Goal: Task Accomplishment & Management: Use online tool/utility

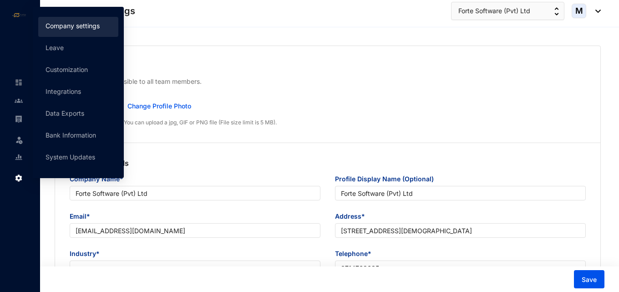
click at [18, 180] on img at bounding box center [19, 178] width 8 height 8
click at [80, 90] on link "Integrations" at bounding box center [64, 91] width 36 height 8
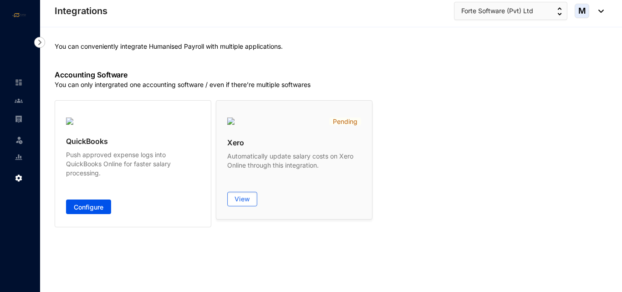
click at [259, 168] on p "Automatically update salary costs on Xero Online through this integration." at bounding box center [294, 161] width 134 height 18
click at [247, 199] on span "View" at bounding box center [241, 198] width 15 height 9
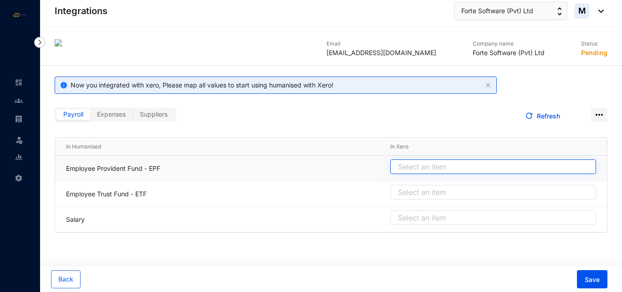
click at [466, 168] on input "search" at bounding box center [493, 167] width 195 height 14
click at [448, 171] on input "search" at bounding box center [493, 167] width 195 height 14
click at [443, 168] on input "search" at bounding box center [493, 167] width 195 height 14
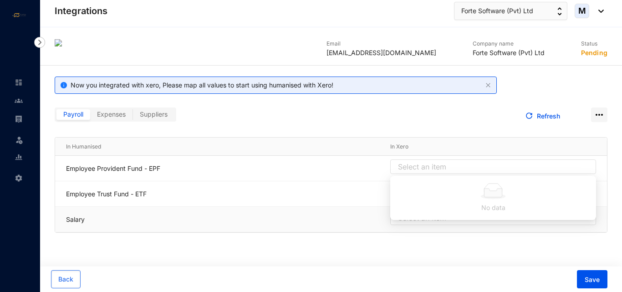
click at [358, 229] on td "Salary" at bounding box center [217, 219] width 324 height 25
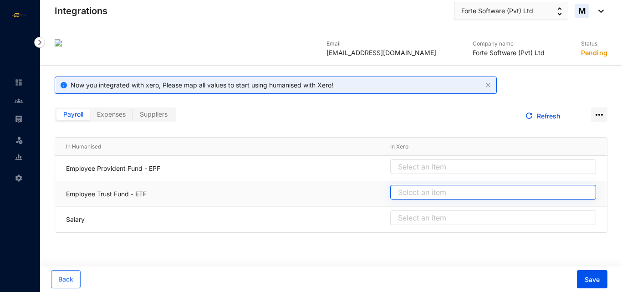
click at [408, 187] on input "search" at bounding box center [493, 192] width 195 height 14
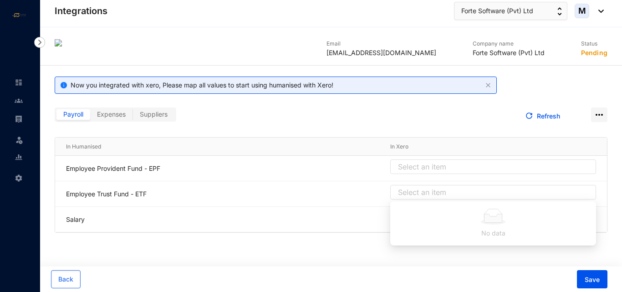
click at [355, 242] on div "Email [EMAIL_ADDRESS][DOMAIN_NAME] Company name Forte Software (Pvt) Ltd Status…" at bounding box center [331, 135] width 582 height 216
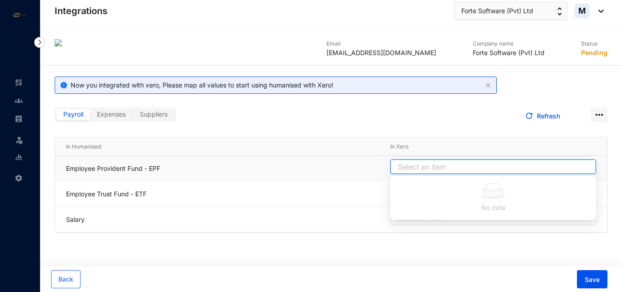
click at [414, 165] on input "search" at bounding box center [493, 167] width 195 height 14
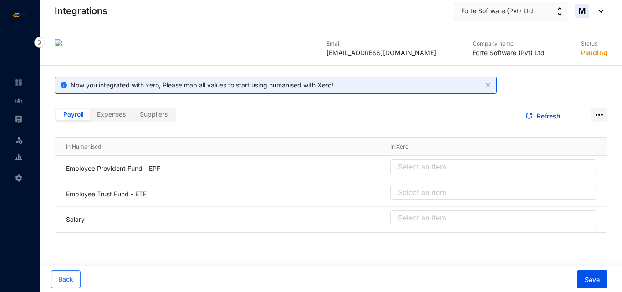
click at [546, 122] on button "Refresh" at bounding box center [543, 116] width 50 height 18
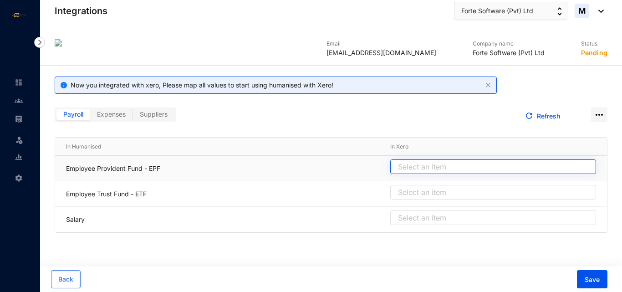
click at [471, 163] on input "search" at bounding box center [493, 167] width 195 height 14
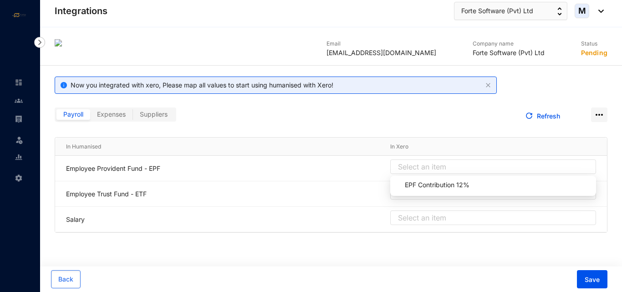
click at [404, 138] on th "In Xero" at bounding box center [493, 146] width 228 height 18
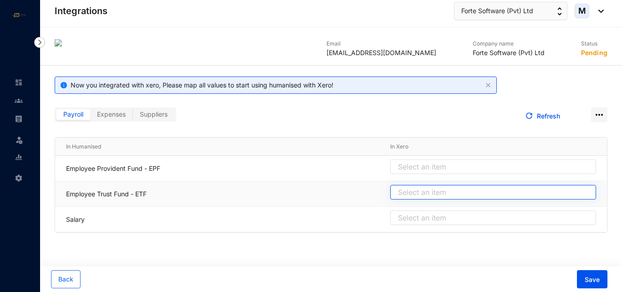
click at [412, 192] on input "search" at bounding box center [493, 192] width 195 height 14
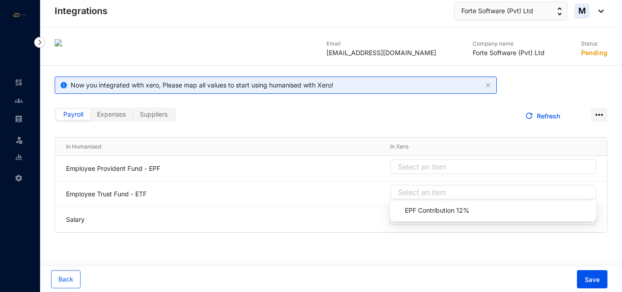
click at [359, 144] on th "In Humanised" at bounding box center [217, 146] width 324 height 18
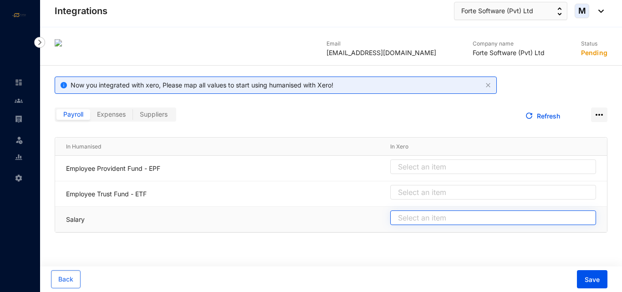
click at [419, 211] on input "search" at bounding box center [493, 218] width 195 height 14
click at [416, 217] on input "search" at bounding box center [493, 218] width 195 height 14
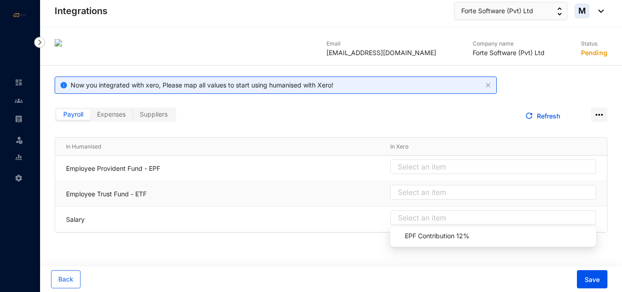
click at [415, 201] on div "Select an item" at bounding box center [493, 194] width 206 height 18
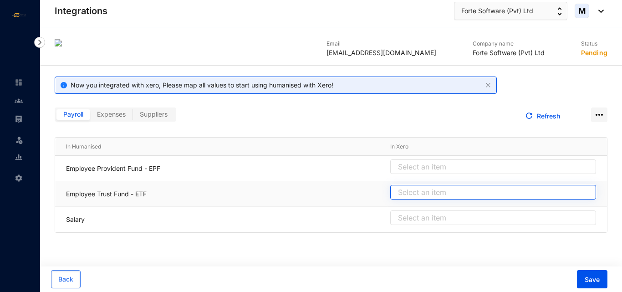
click at [414, 192] on input "search" at bounding box center [493, 192] width 195 height 14
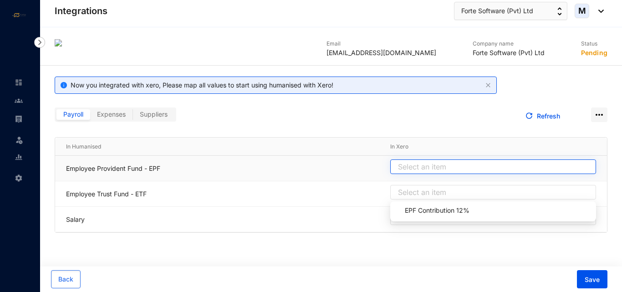
click at [413, 169] on input "search" at bounding box center [493, 167] width 195 height 14
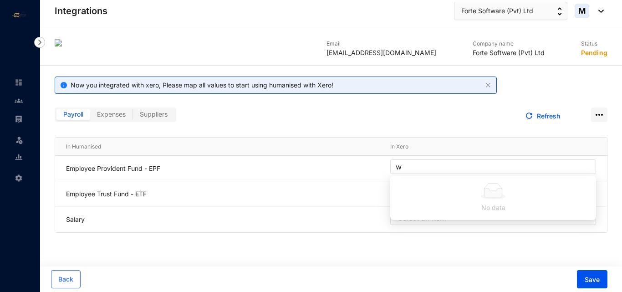
type input "w"
click at [425, 139] on th "In Xero" at bounding box center [493, 146] width 228 height 18
click at [545, 116] on link "Refresh" at bounding box center [548, 116] width 23 height 8
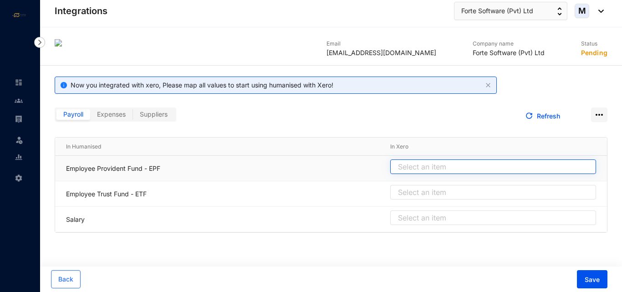
click at [442, 169] on input "search" at bounding box center [493, 167] width 195 height 14
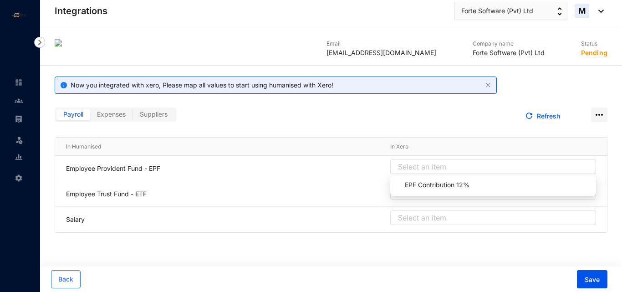
click at [315, 131] on div "Email paulmitchell1815@gmail.com Company name Forte Software (Pvt) Ltd Status P…" at bounding box center [331, 135] width 582 height 216
click at [117, 108] on div "Payroll Expenses Suppliers" at bounding box center [116, 114] width 122 height 14
click at [122, 117] on span "Expenses" at bounding box center [111, 114] width 29 height 8
click at [90, 117] on input "Expenses" at bounding box center [90, 117] width 0 height 0
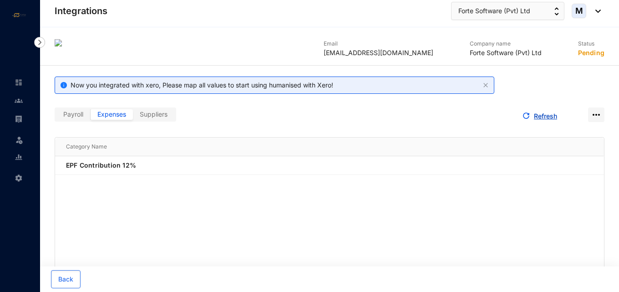
click at [539, 115] on link "Refresh" at bounding box center [545, 116] width 23 height 8
click at [166, 116] on span "Suppliers" at bounding box center [154, 114] width 28 height 8
click at [133, 117] on input "Suppliers" at bounding box center [133, 117] width 0 height 0
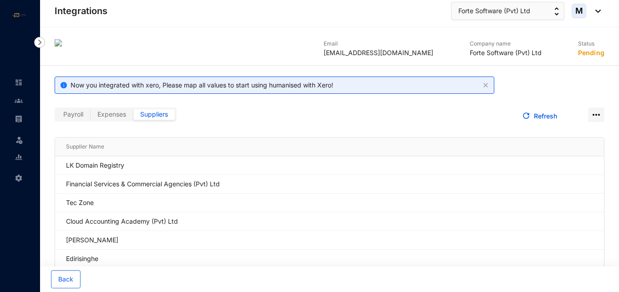
click at [117, 118] on label "Expenses" at bounding box center [112, 114] width 43 height 10
click at [91, 117] on input "Expenses" at bounding box center [91, 117] width 0 height 0
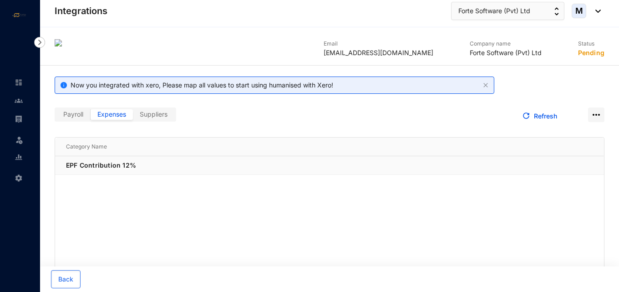
click at [122, 162] on p "EPF Contribution 12%" at bounding box center [335, 165] width 538 height 9
click at [79, 114] on span "Payroll" at bounding box center [73, 114] width 20 height 8
click at [56, 117] on input "Payroll" at bounding box center [56, 117] width 0 height 0
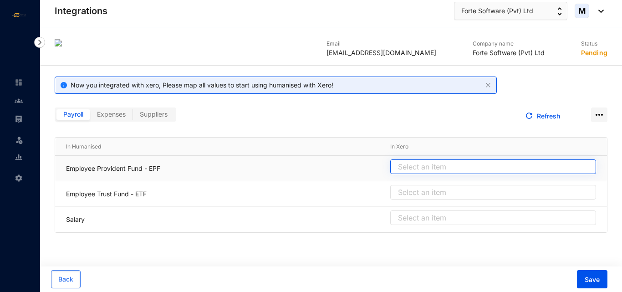
click at [417, 163] on input "search" at bounding box center [493, 167] width 195 height 14
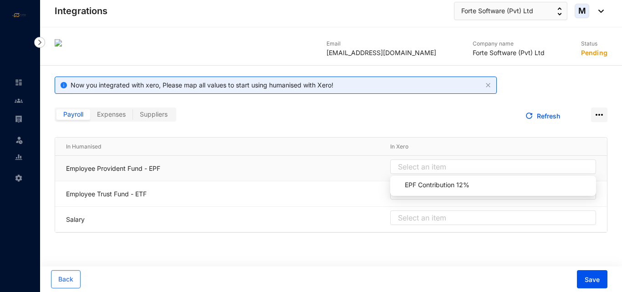
click at [353, 167] on p "Employee Provident Fund - EPF" at bounding box center [222, 168] width 313 height 9
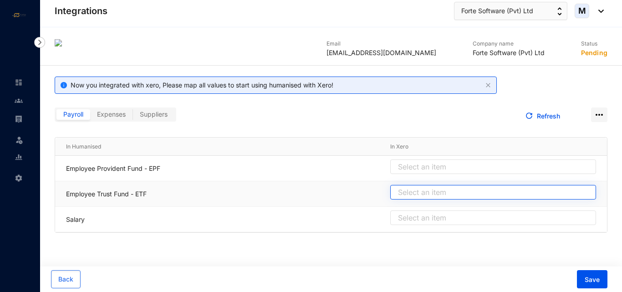
click at [405, 194] on input "search" at bounding box center [493, 192] width 195 height 14
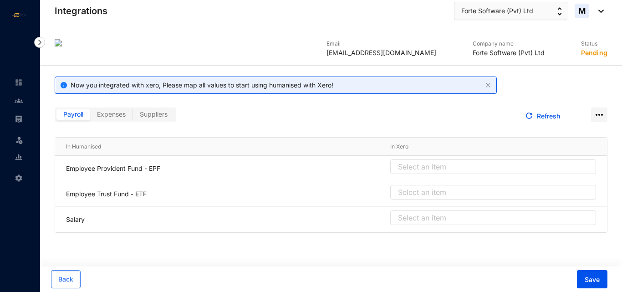
click at [341, 122] on div "Refresh" at bounding box center [469, 116] width 276 height 18
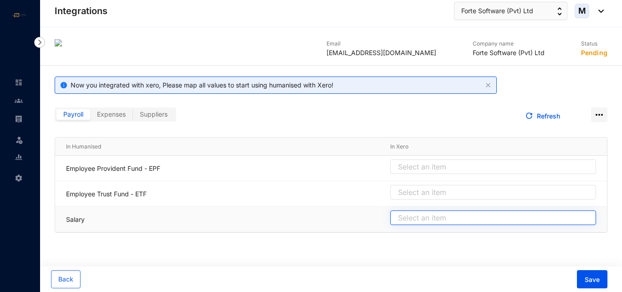
click at [405, 219] on input "search" at bounding box center [493, 218] width 195 height 14
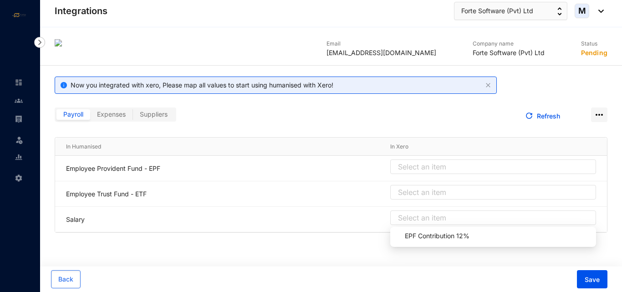
click at [359, 246] on main "Email paulmitchell1815@gmail.com Company name Forte Software (Pvt) Ltd Status P…" at bounding box center [331, 159] width 582 height 265
click at [536, 116] on button "Refresh" at bounding box center [543, 116] width 50 height 18
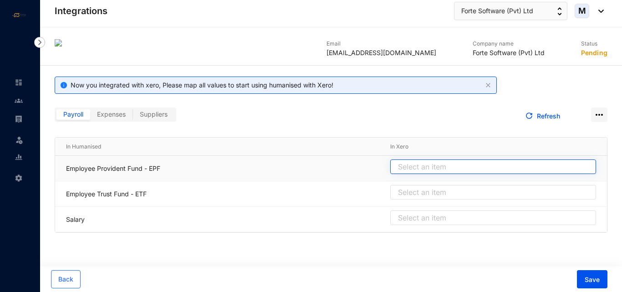
click at [446, 168] on input "search" at bounding box center [493, 167] width 195 height 14
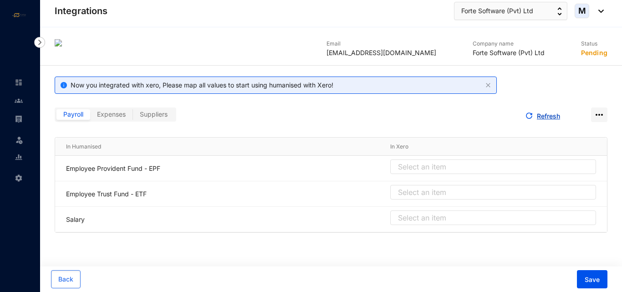
click at [552, 117] on link "Refresh" at bounding box center [548, 116] width 23 height 8
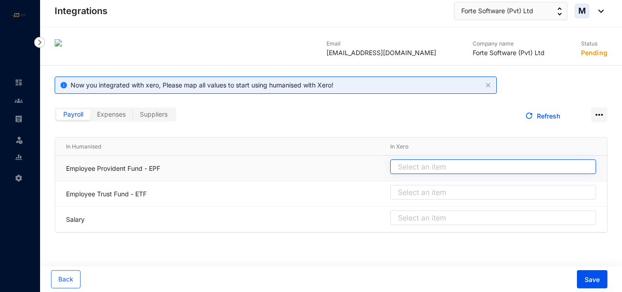
click at [448, 164] on input "search" at bounding box center [493, 167] width 195 height 14
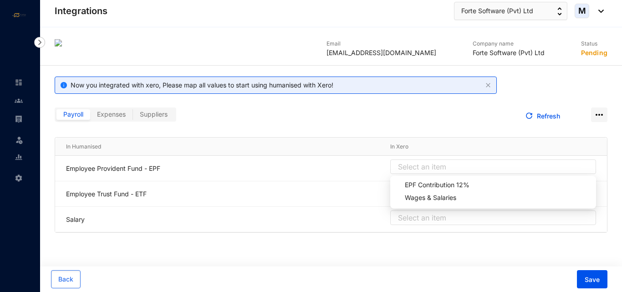
click at [107, 118] on label "Expenses" at bounding box center [111, 114] width 43 height 10
click at [90, 117] on input "Expenses" at bounding box center [90, 117] width 0 height 0
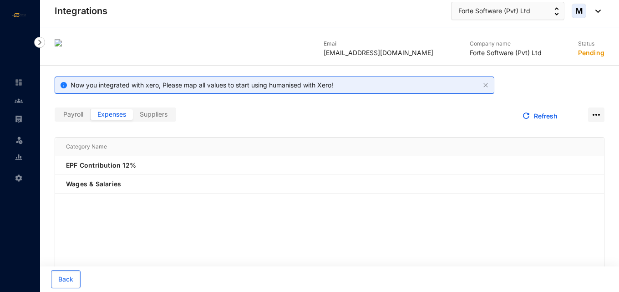
click at [83, 118] on label "Payroll" at bounding box center [73, 114] width 34 height 10
click at [56, 117] on input "Payroll" at bounding box center [56, 117] width 0 height 0
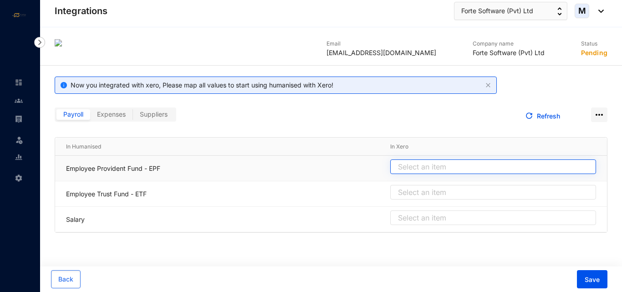
click at [432, 166] on input "search" at bounding box center [493, 167] width 195 height 14
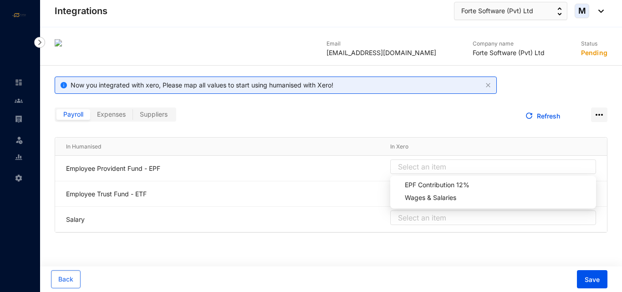
click at [380, 128] on div "Email paulmitchell1815@gmail.com Company name Forte Software (Pvt) Ltd Status P…" at bounding box center [331, 135] width 582 height 216
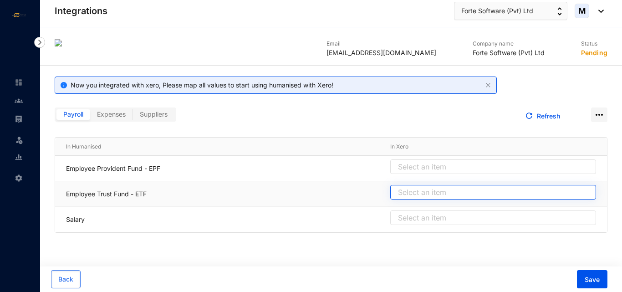
click at [417, 193] on input "search" at bounding box center [493, 192] width 195 height 14
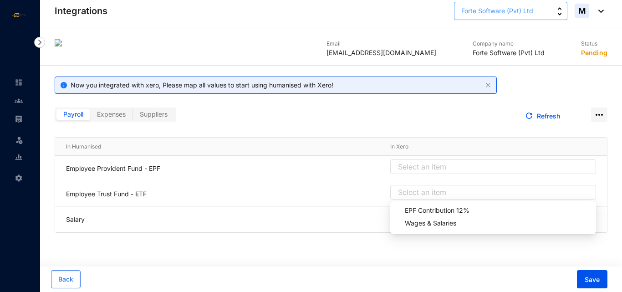
click at [518, 16] on button "Forte Software (Pvt) Ltd" at bounding box center [510, 11] width 113 height 18
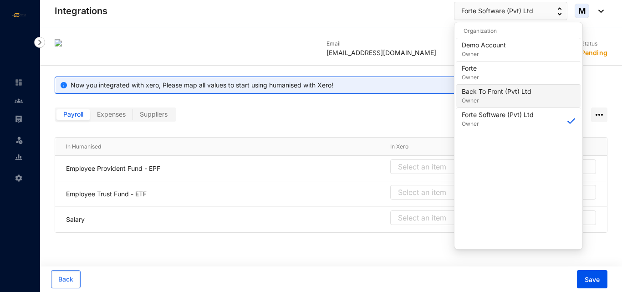
click at [474, 93] on p "Back To Front (Pvt) Ltd" at bounding box center [497, 91] width 70 height 9
